Goal: Information Seeking & Learning: Learn about a topic

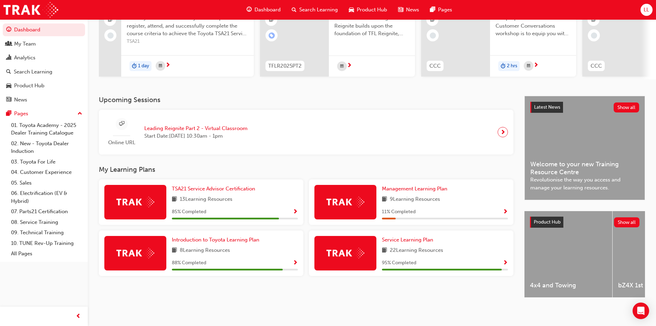
scroll to position [86, 0]
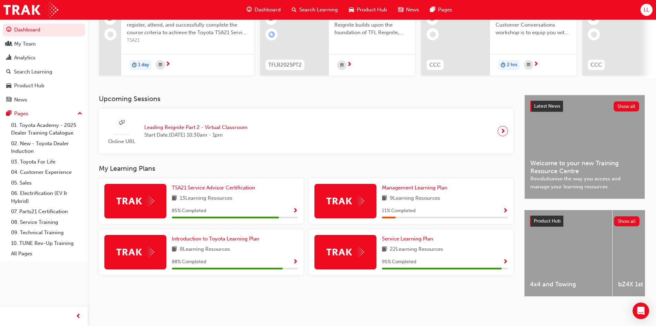
click at [299, 206] on div "TSA21 Service Advisor Certification 13 Learning Resources 85 % Completed" at bounding box center [201, 200] width 205 height 45
click at [293, 208] on span "Show Progress" at bounding box center [295, 211] width 5 height 6
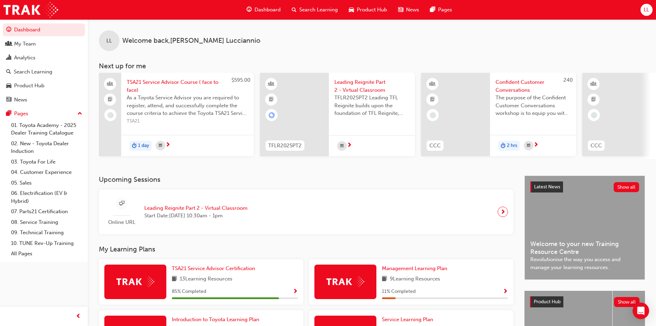
click at [505, 291] on span "Show Progress" at bounding box center [505, 291] width 5 height 6
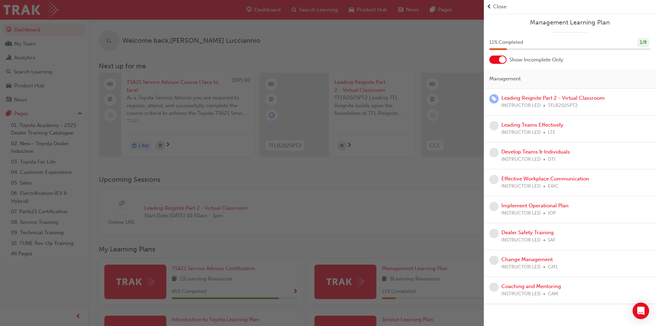
click at [497, 7] on span "Close" at bounding box center [499, 7] width 13 height 8
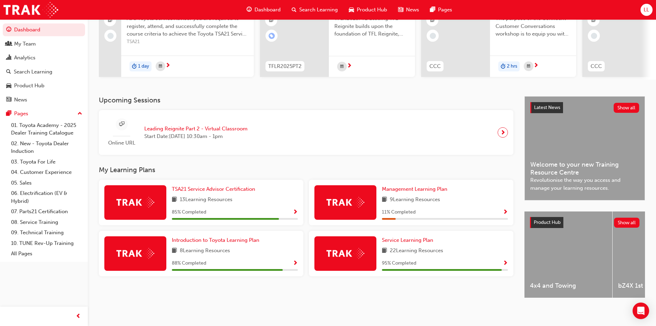
scroll to position [86, 0]
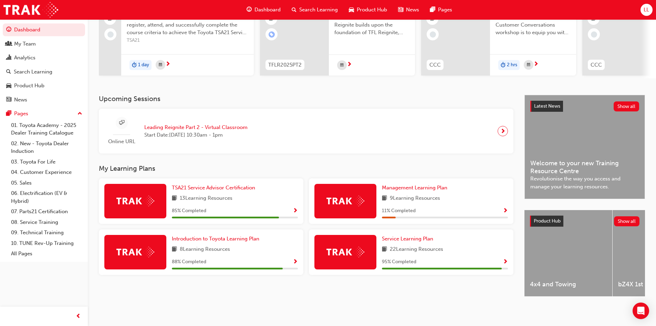
click at [296, 259] on span "Show Progress" at bounding box center [295, 262] width 5 height 6
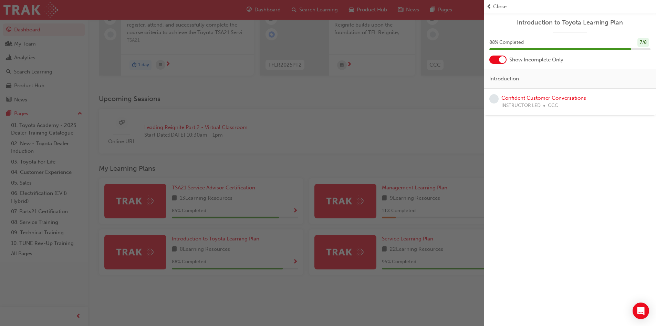
click at [490, 6] on span "prev-icon" at bounding box center [489, 7] width 5 height 8
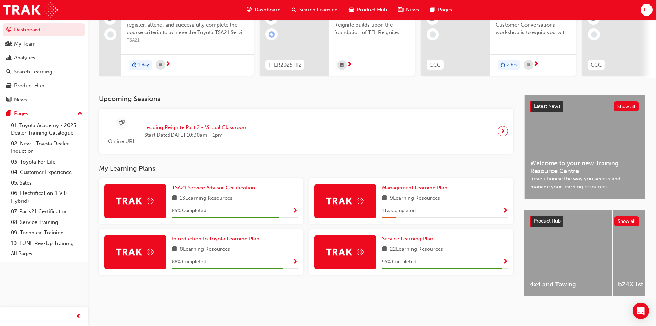
click at [296, 259] on span "Show Progress" at bounding box center [295, 262] width 5 height 6
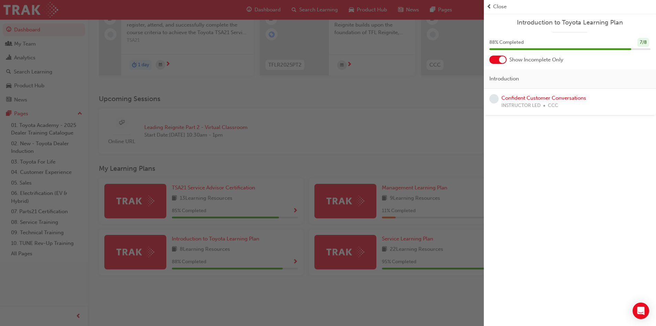
click at [497, 5] on span "Close" at bounding box center [499, 7] width 13 height 8
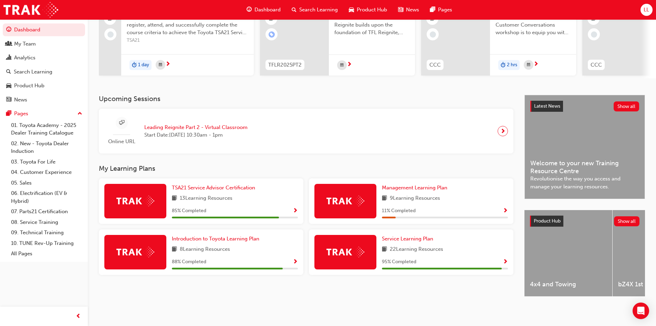
click at [507, 259] on span "Show Progress" at bounding box center [505, 262] width 5 height 6
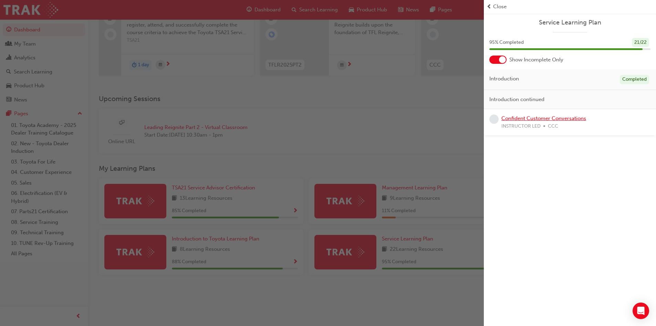
click at [533, 117] on link "Confident Customer Conversations" at bounding box center [544, 118] width 85 height 6
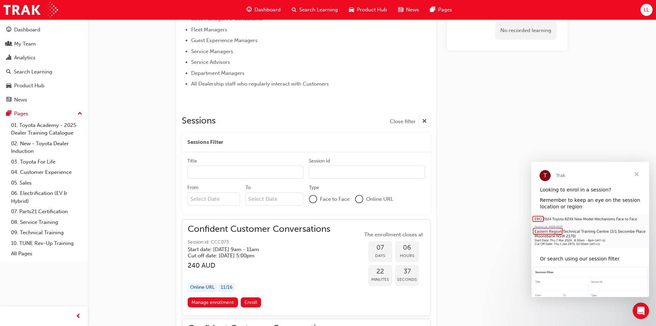
scroll to position [322, 0]
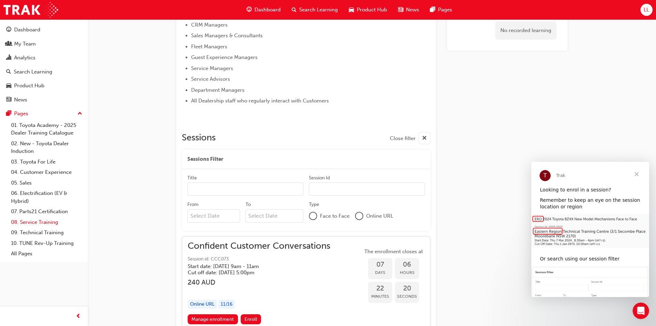
click at [44, 222] on link "08. Service Training" at bounding box center [46, 222] width 77 height 11
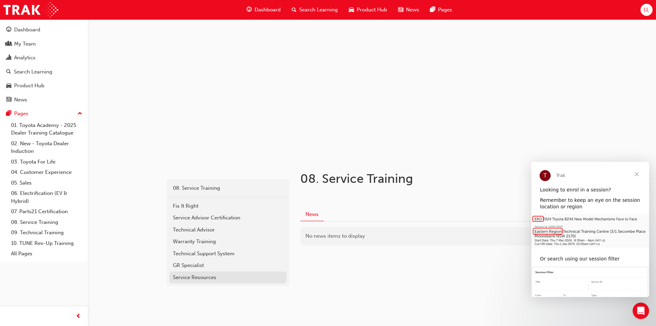
click at [194, 275] on div "Service Resources" at bounding box center [228, 277] width 110 height 8
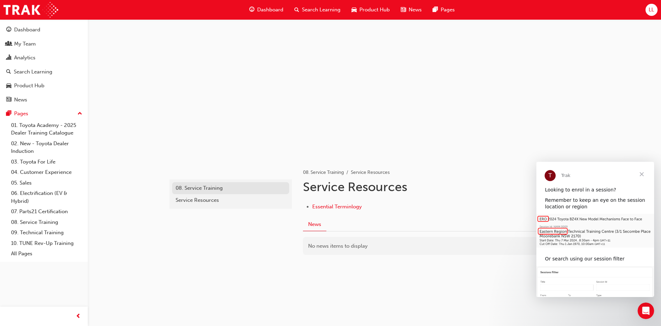
click at [209, 185] on div "08. Service Training" at bounding box center [231, 188] width 110 height 8
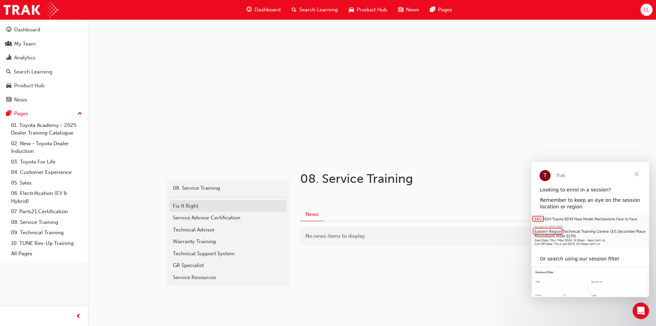
click at [187, 206] on div "Fix It Right" at bounding box center [228, 206] width 110 height 8
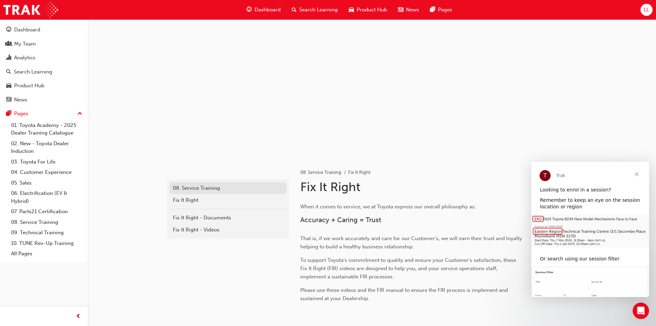
click at [210, 187] on div "08. Service Training" at bounding box center [228, 188] width 110 height 8
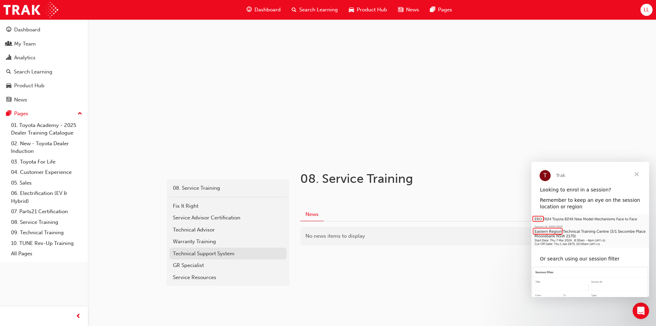
click at [206, 253] on div "Technical Support System" at bounding box center [228, 253] width 110 height 8
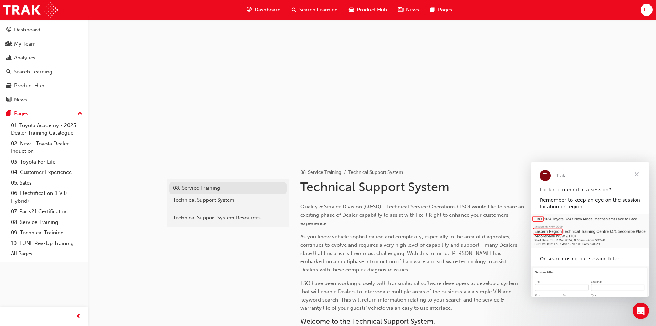
click at [212, 190] on div "08. Service Training" at bounding box center [228, 188] width 110 height 8
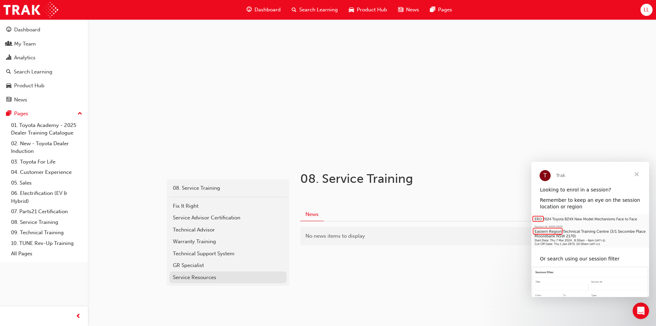
click at [202, 276] on div "Service Resources" at bounding box center [228, 277] width 110 height 8
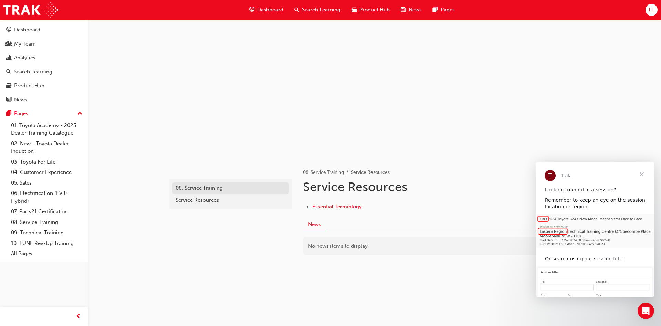
click at [206, 188] on div "08. Service Training" at bounding box center [231, 188] width 110 height 8
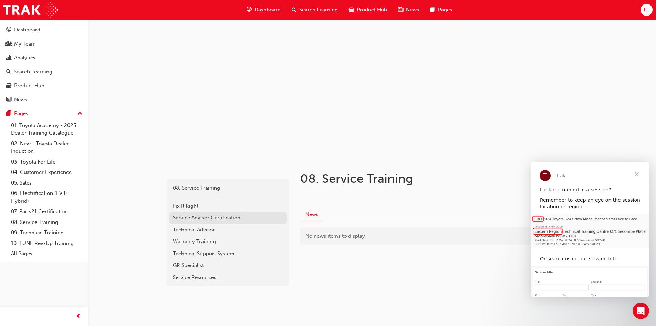
click at [200, 215] on div "Service Advisor Certification" at bounding box center [228, 218] width 110 height 8
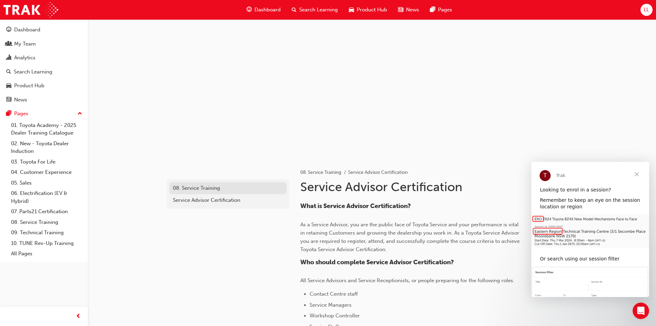
click at [207, 186] on div "08. Service Training" at bounding box center [228, 188] width 110 height 8
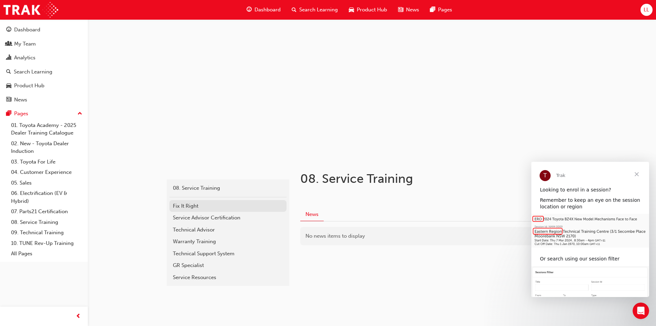
click at [189, 205] on div "Fix It Right" at bounding box center [228, 206] width 110 height 8
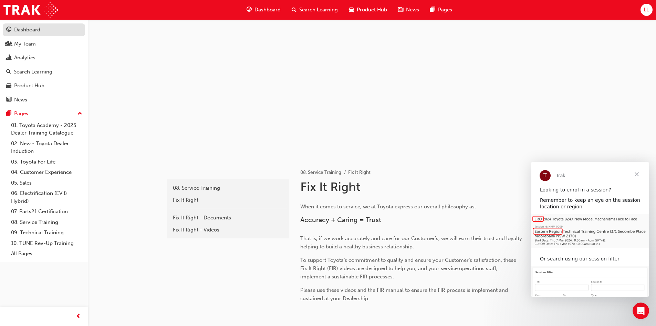
click at [39, 30] on div "Dashboard" at bounding box center [27, 30] width 26 height 8
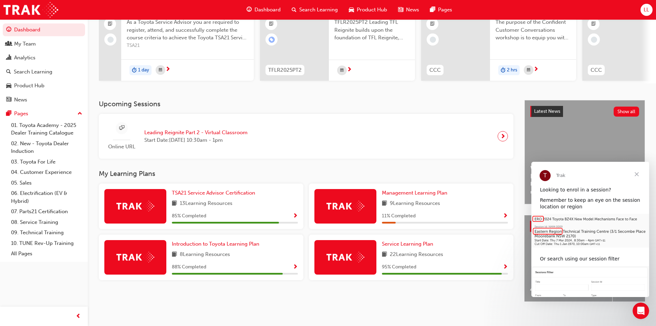
scroll to position [86, 0]
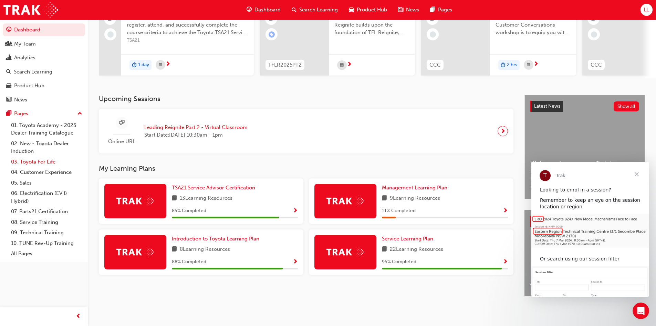
click at [34, 162] on link "03. Toyota For Life" at bounding box center [46, 161] width 77 height 11
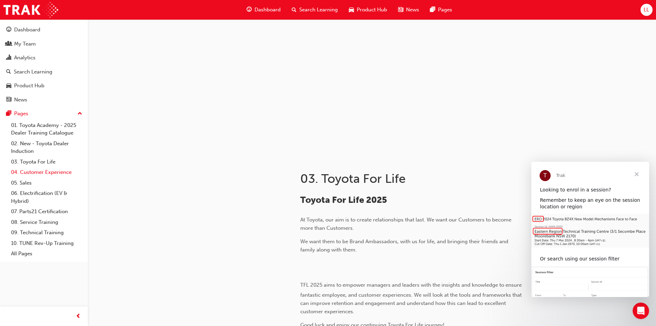
click at [42, 172] on link "04. Customer Experience" at bounding box center [46, 172] width 77 height 11
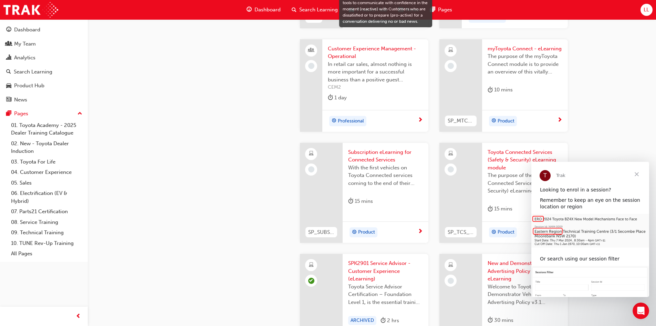
scroll to position [1033, 0]
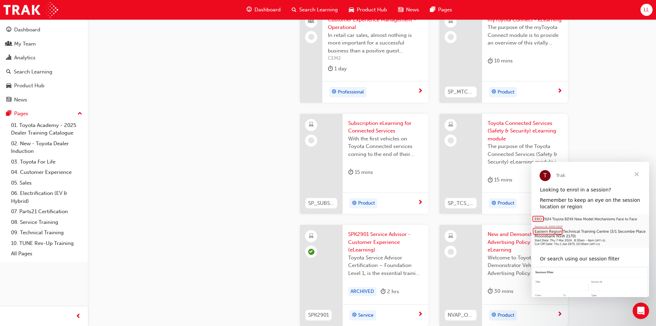
click at [636, 174] on span "Close" at bounding box center [637, 174] width 25 height 25
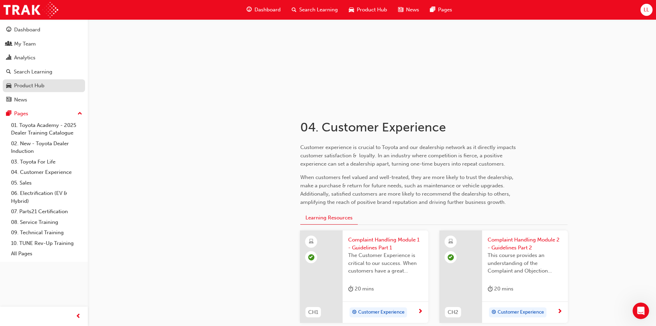
scroll to position [0, 0]
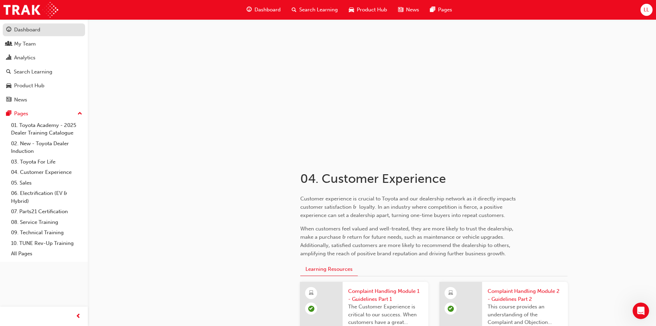
click at [42, 26] on div "Dashboard" at bounding box center [43, 29] width 75 height 9
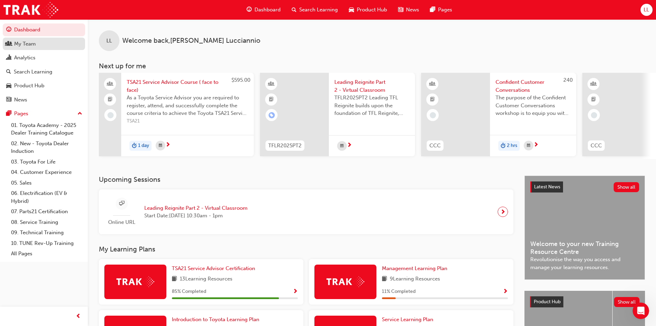
click at [54, 42] on div "My Team" at bounding box center [43, 44] width 75 height 9
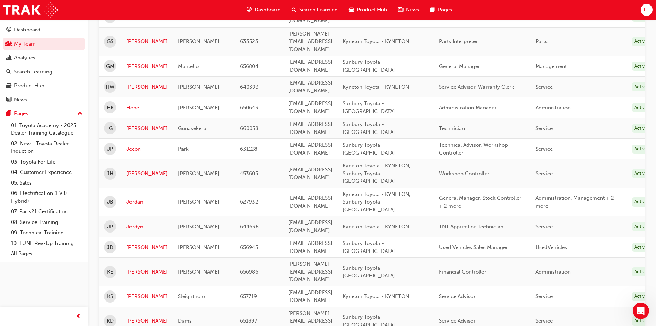
scroll to position [413, 0]
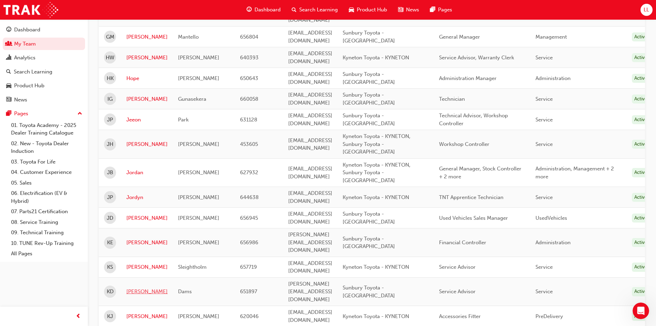
click at [140, 287] on link "[PERSON_NAME]" at bounding box center [146, 291] width 41 height 8
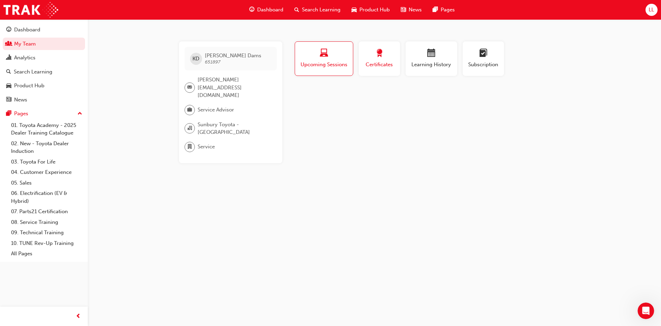
click at [368, 68] on span "Certificates" at bounding box center [379, 65] width 31 height 8
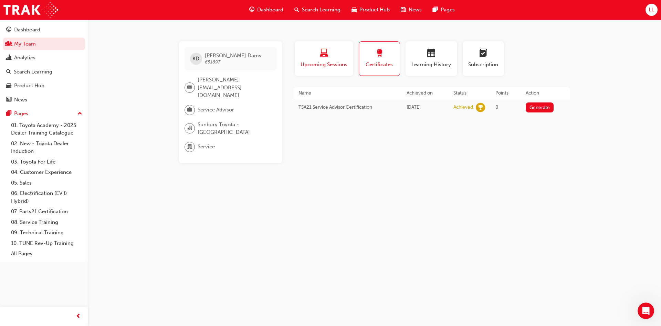
click at [332, 71] on button "Upcoming Sessions" at bounding box center [324, 58] width 59 height 34
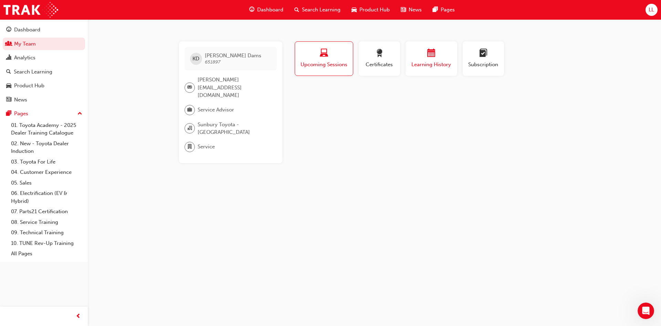
click at [412, 61] on span "Learning History" at bounding box center [431, 65] width 41 height 8
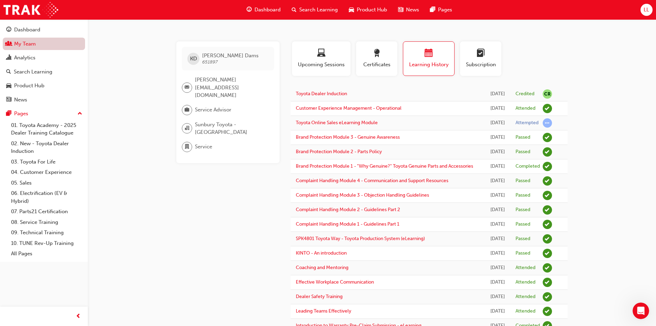
click at [64, 44] on link "My Team" at bounding box center [44, 44] width 82 height 13
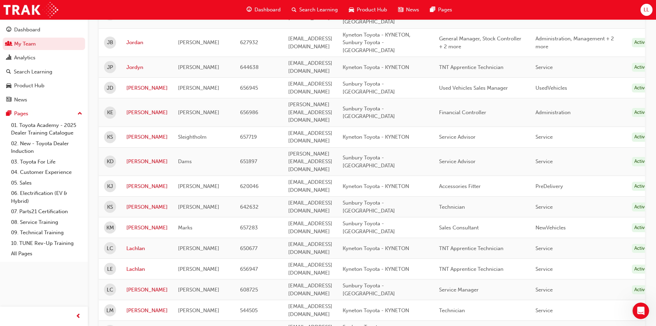
scroll to position [551, 0]
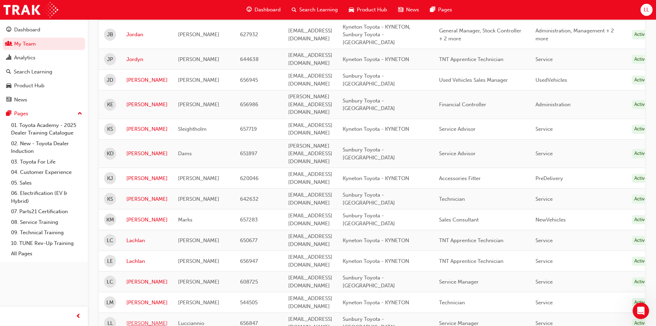
click at [134, 313] on link "[PERSON_NAME]" at bounding box center [146, 323] width 41 height 8
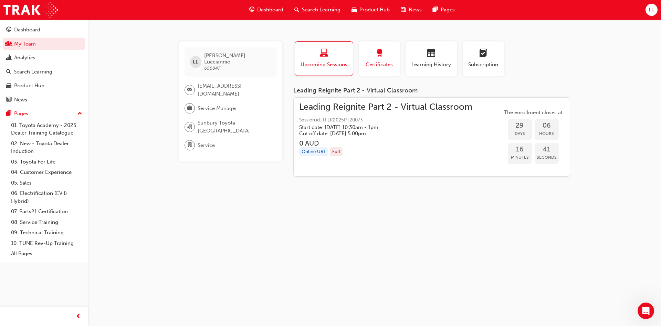
click at [386, 56] on div "button" at bounding box center [379, 54] width 31 height 11
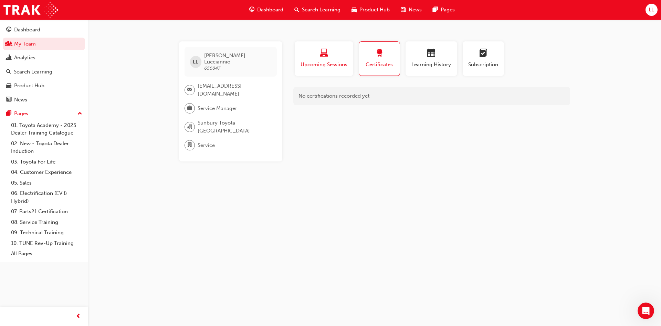
click at [325, 58] on span "laptop-icon" at bounding box center [324, 53] width 8 height 9
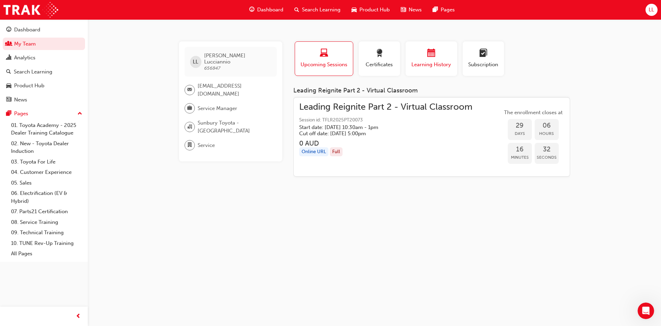
click at [424, 51] on div "button" at bounding box center [431, 54] width 41 height 11
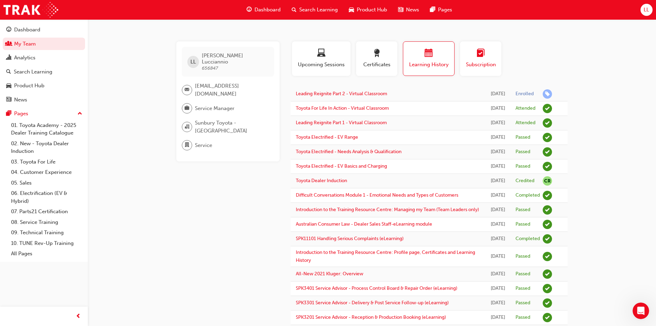
click at [475, 65] on span "Subscription" at bounding box center [480, 65] width 31 height 8
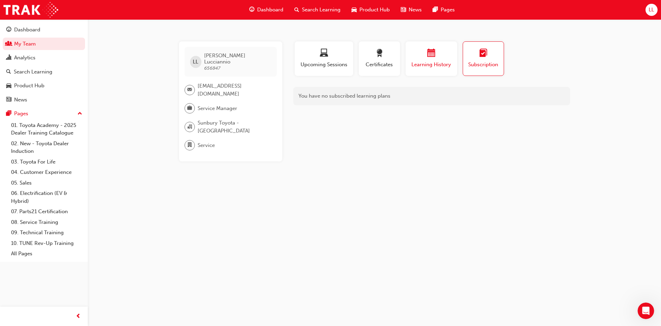
click at [439, 58] on div "button" at bounding box center [431, 54] width 41 height 11
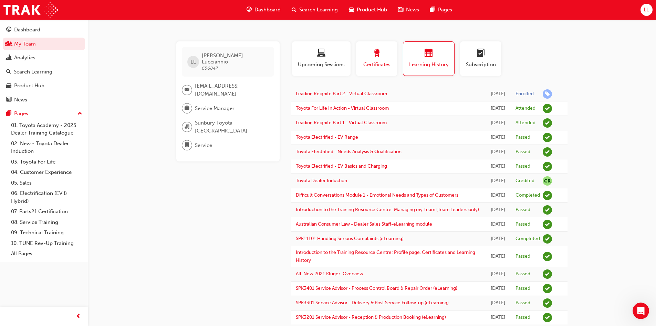
click at [378, 55] on span "award-icon" at bounding box center [377, 53] width 8 height 9
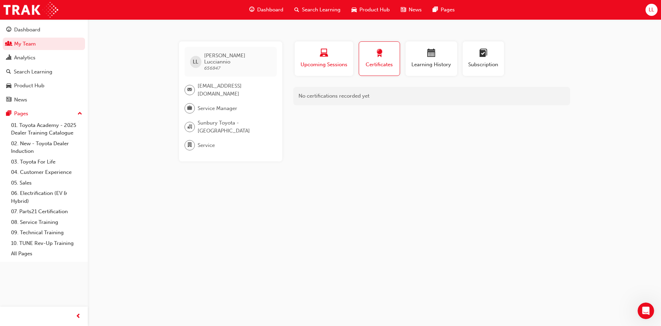
click at [335, 58] on div "button" at bounding box center [324, 54] width 48 height 11
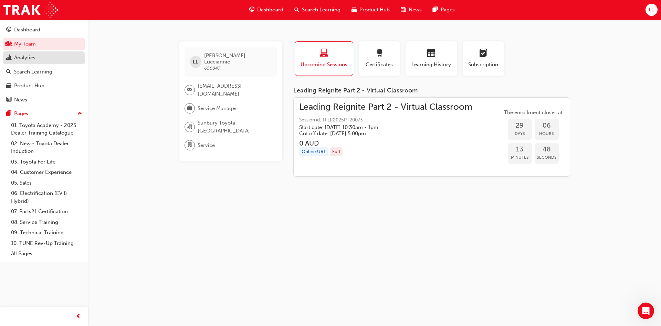
click at [41, 56] on div "Analytics" at bounding box center [43, 57] width 75 height 9
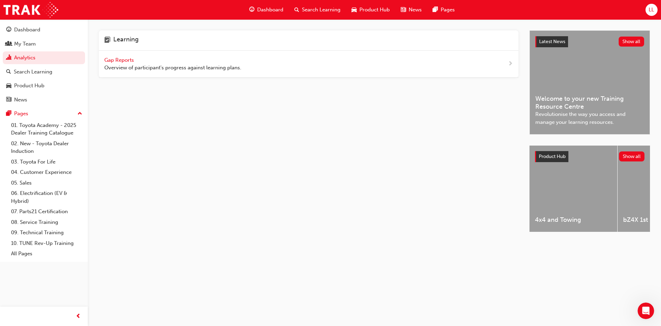
click at [115, 61] on span "Gap Reports" at bounding box center [119, 60] width 31 height 6
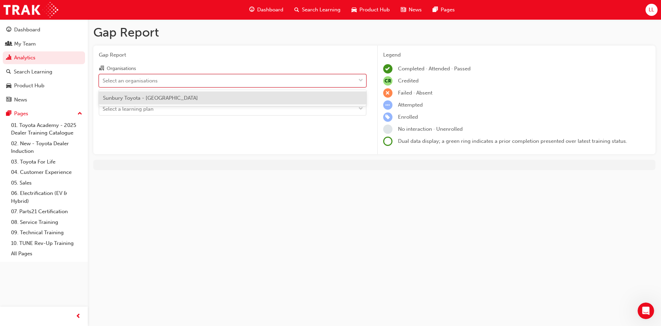
click at [360, 80] on span "down-icon" at bounding box center [361, 80] width 5 height 9
click at [103, 80] on input "Organisations option Sunbury Toyota - SUNBURY focused, 1 of 1. 1 result availab…" at bounding box center [103, 80] width 1 height 6
click at [331, 97] on div "Sunbury Toyota - [GEOGRAPHIC_DATA]" at bounding box center [233, 97] width 268 height 13
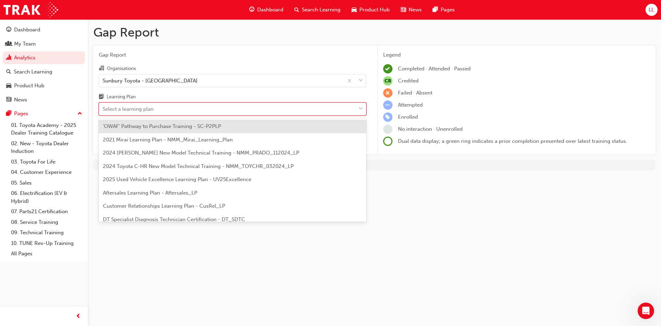
click at [365, 107] on div at bounding box center [361, 109] width 10 height 12
click at [103, 107] on input "Learning Plan option 'OWAF' Pathway to Purchase Training - SC-P2PLP focused, 1 …" at bounding box center [103, 109] width 1 height 6
click at [166, 206] on span "Customer Relationships Learning Plan - CusRel_LP" at bounding box center [164, 206] width 122 height 6
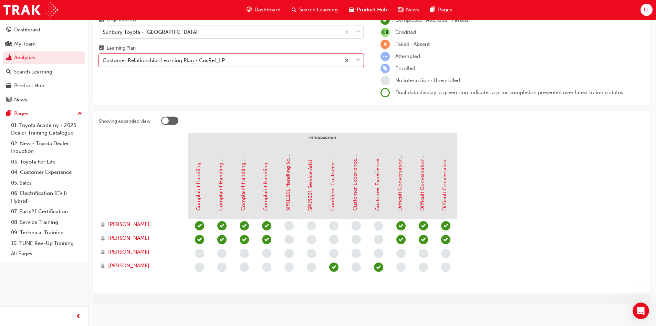
scroll to position [55, 0]
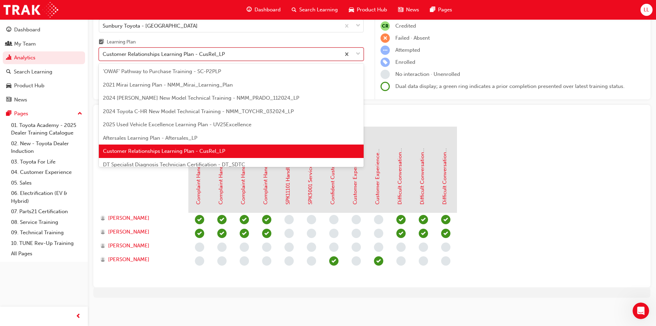
click at [360, 52] on span "down-icon" at bounding box center [358, 54] width 5 height 9
click at [103, 52] on input "Learning Plan option Customer Relationships Learning Plan - CusRel_LP, selected…" at bounding box center [103, 54] width 1 height 6
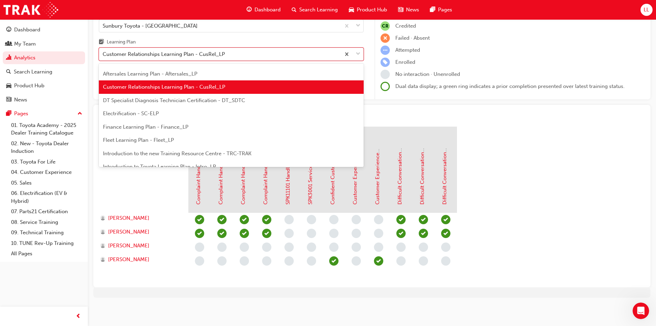
scroll to position [69, 0]
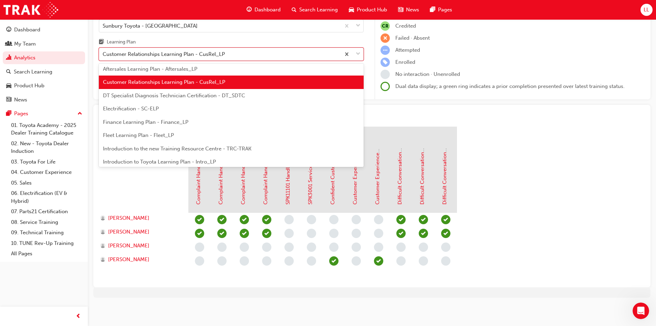
click at [237, 146] on span "Introduction to the new Training Resource Centre - TRC-TRAK" at bounding box center [177, 148] width 148 height 6
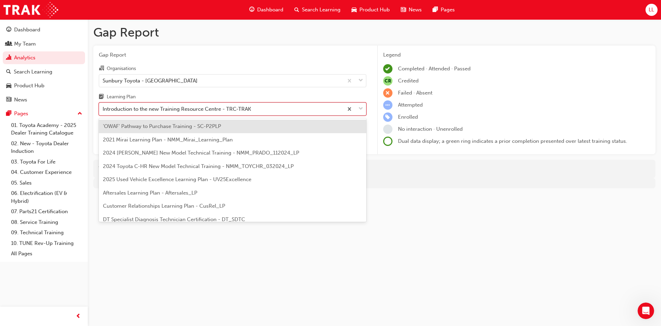
click at [365, 109] on div at bounding box center [354, 109] width 23 height 12
click at [103, 109] on input "Learning Plan option Introduction to the new Training Resource Centre - TRC-TRA…" at bounding box center [103, 109] width 1 height 6
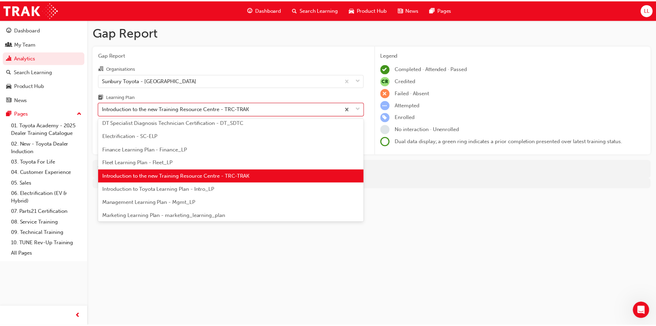
scroll to position [131, 0]
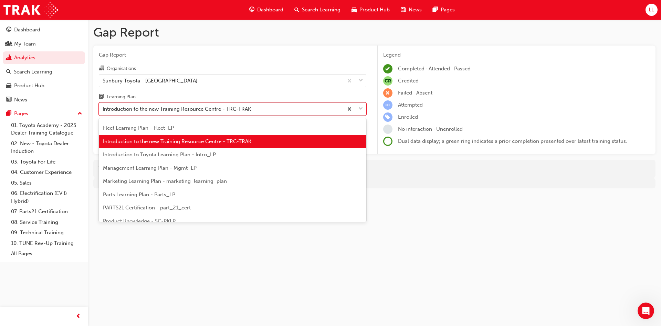
click at [210, 157] on span "Introduction to Toyota Learning Plan - Intro_LP" at bounding box center [159, 154] width 113 height 6
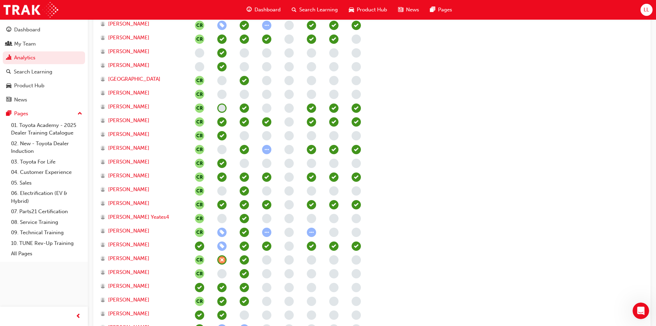
scroll to position [296, 0]
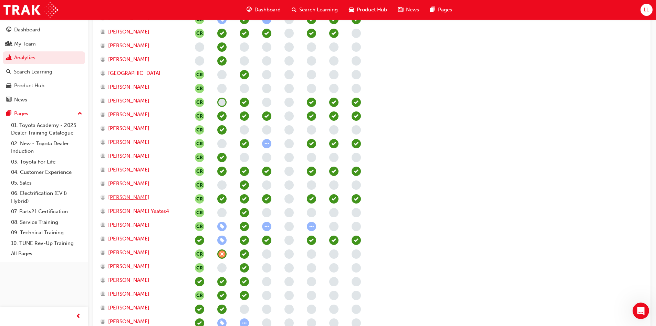
click at [139, 198] on span "[PERSON_NAME]" at bounding box center [128, 197] width 41 height 8
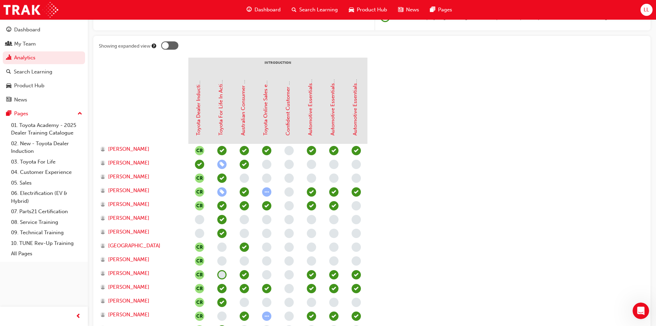
scroll to position [89, 0]
